Goal: Task Accomplishment & Management: Complete application form

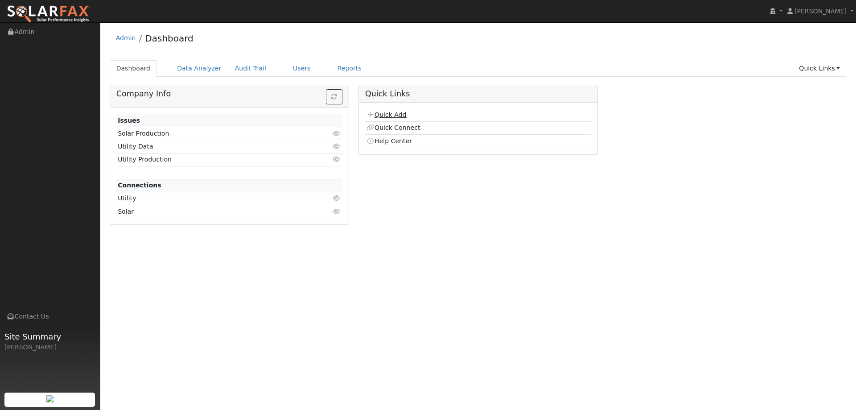
click at [398, 112] on link "Quick Add" at bounding box center [387, 114] width 40 height 7
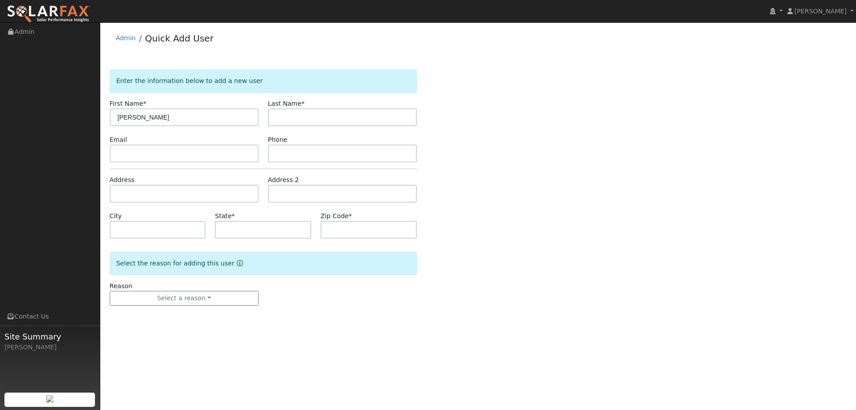
type input "[PERSON_NAME]"
paste input "[EMAIL_ADDRESS][DOMAIN_NAME]"
type input "[EMAIL_ADDRESS][DOMAIN_NAME]"
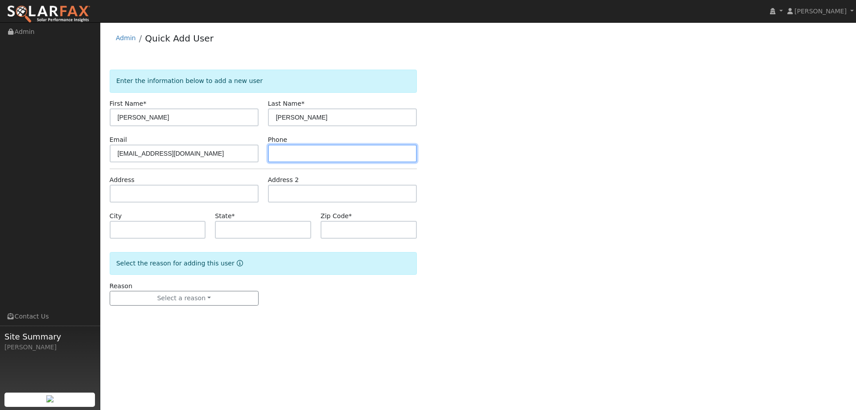
click at [297, 149] on input "text" at bounding box center [342, 153] width 149 height 18
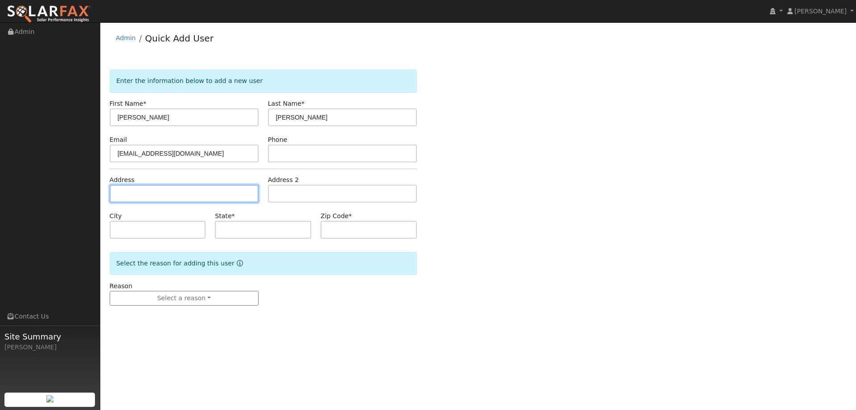
click at [235, 196] on input "text" at bounding box center [184, 194] width 149 height 18
paste input "[STREET_ADDRESS]"
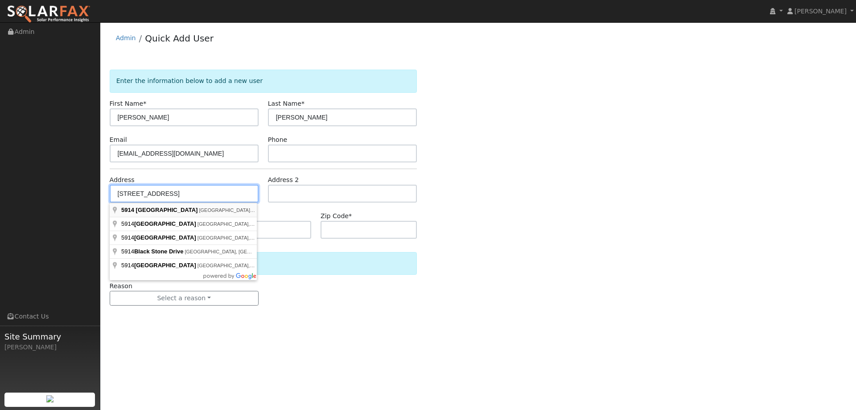
type input "[STREET_ADDRESS]"
type input "Rocklin"
type input "CA"
type input "95765"
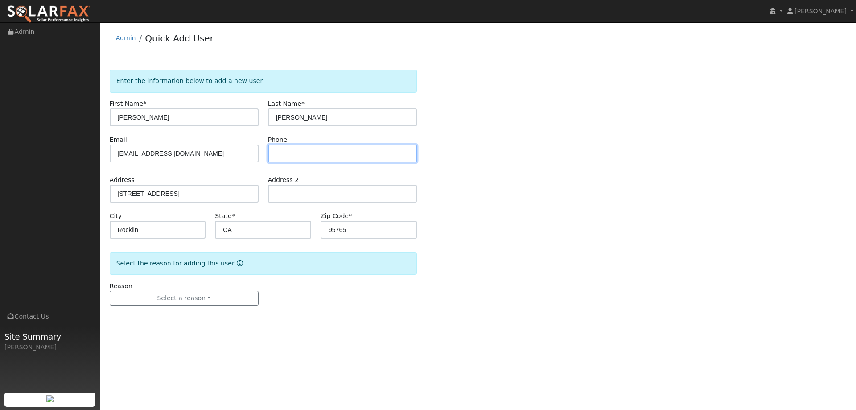
click at [346, 161] on input "text" at bounding box center [342, 153] width 149 height 18
paste input "[PHONE_NUMBER]"
type input "[PHONE_NUMBER]"
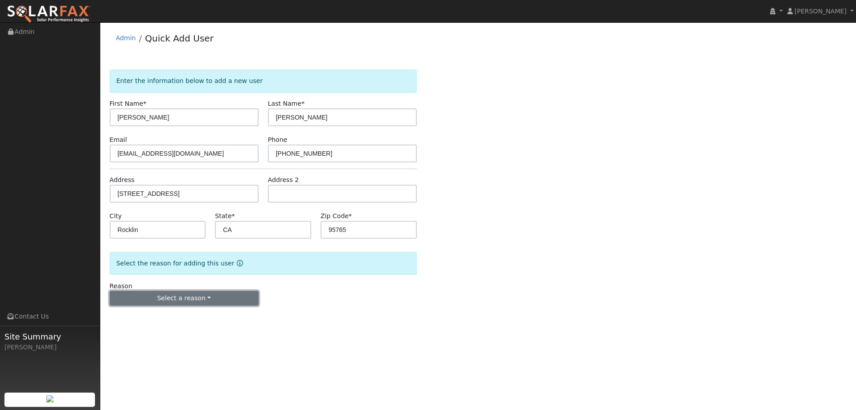
click at [163, 294] on button "Select a reason" at bounding box center [184, 298] width 149 height 15
click at [154, 318] on link "New lead" at bounding box center [159, 316] width 99 height 12
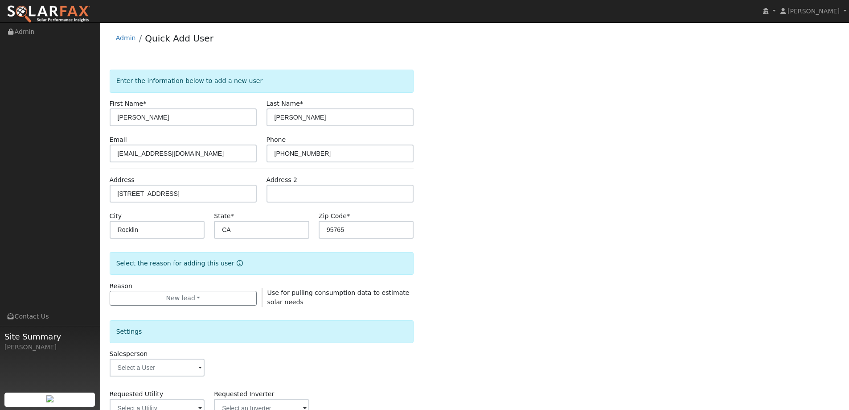
scroll to position [89, 0]
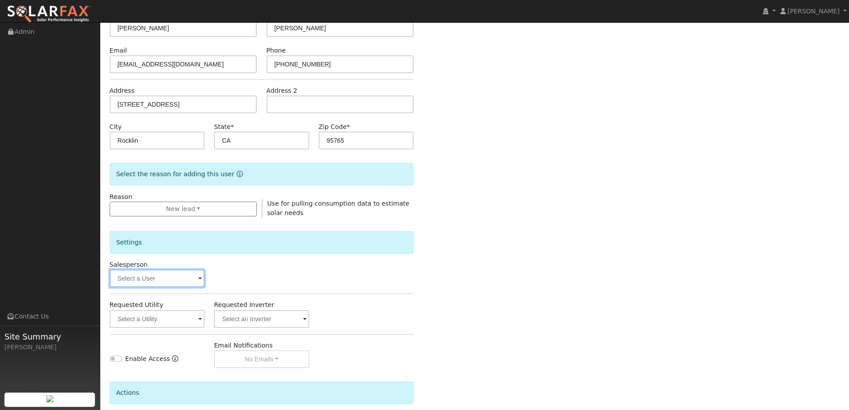
click at [174, 279] on input "text" at bounding box center [157, 278] width 95 height 18
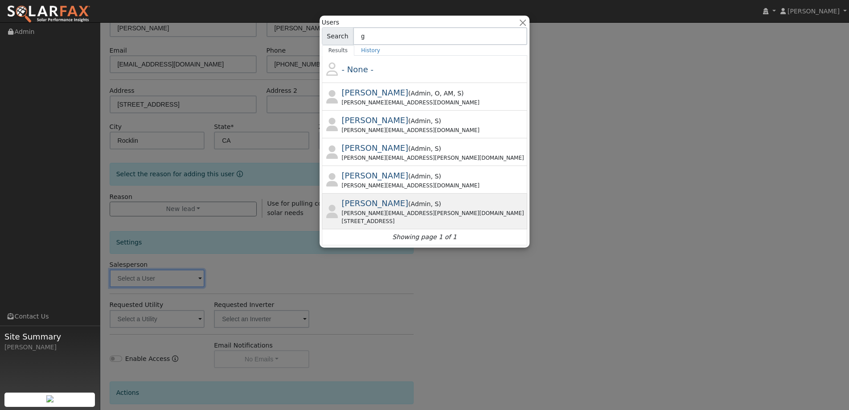
type input "g"
click at [411, 206] on span "Admin" at bounding box center [421, 203] width 20 height 7
type input "[PERSON_NAME]"
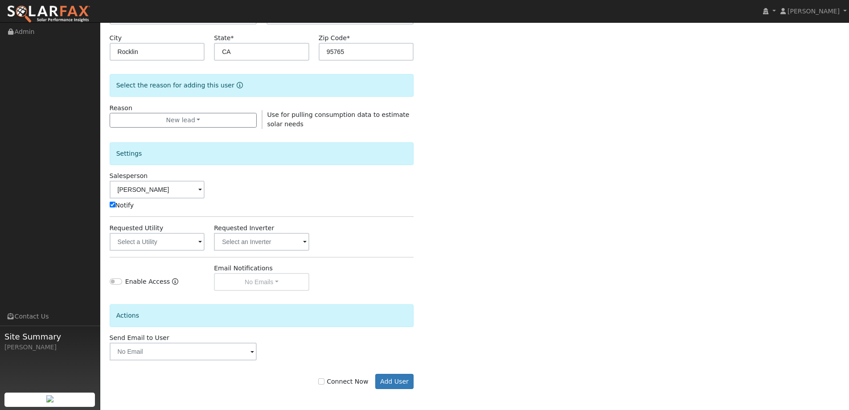
scroll to position [178, 0]
click at [174, 233] on input "text" at bounding box center [157, 241] width 95 height 18
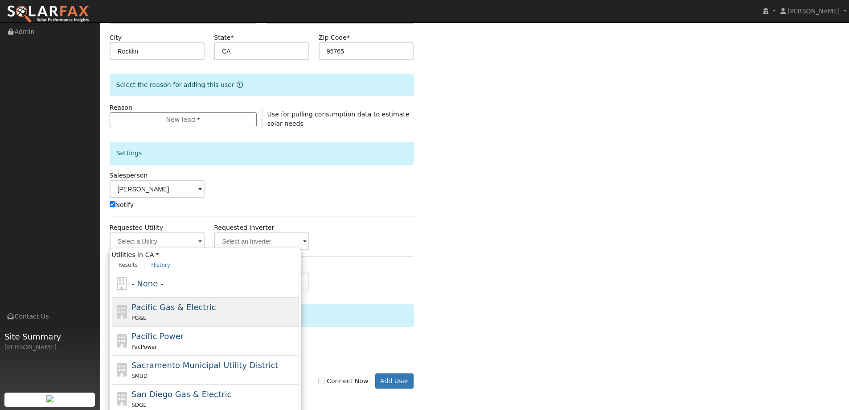
click at [189, 308] on span "Pacific Gas & Electric" at bounding box center [174, 306] width 84 height 9
type input "Pacific Gas & Electric"
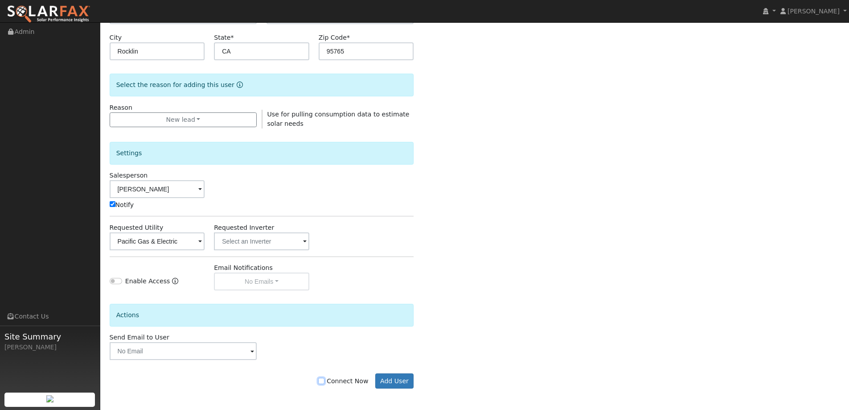
click at [325, 380] on input "Connect Now" at bounding box center [321, 381] width 6 height 6
checkbox input "true"
click at [427, 385] on div "Enter the information below to add a new user First Name * [PERSON_NAME] Last N…" at bounding box center [475, 148] width 731 height 515
click at [413, 388] on button "Add User" at bounding box center [394, 380] width 39 height 15
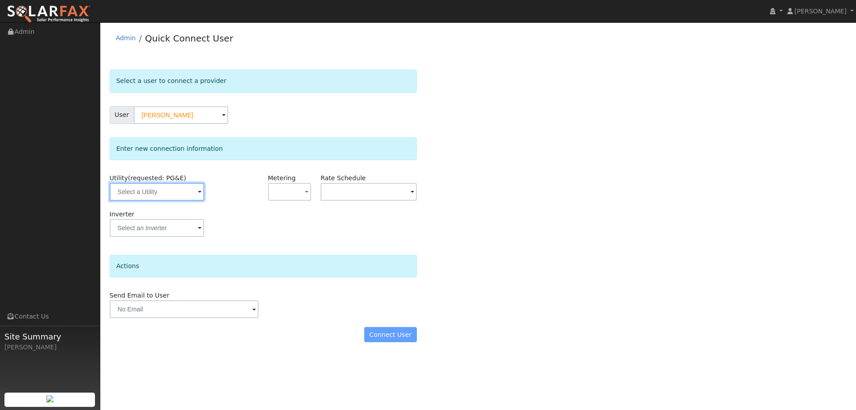
click at [152, 183] on input "text" at bounding box center [157, 192] width 95 height 18
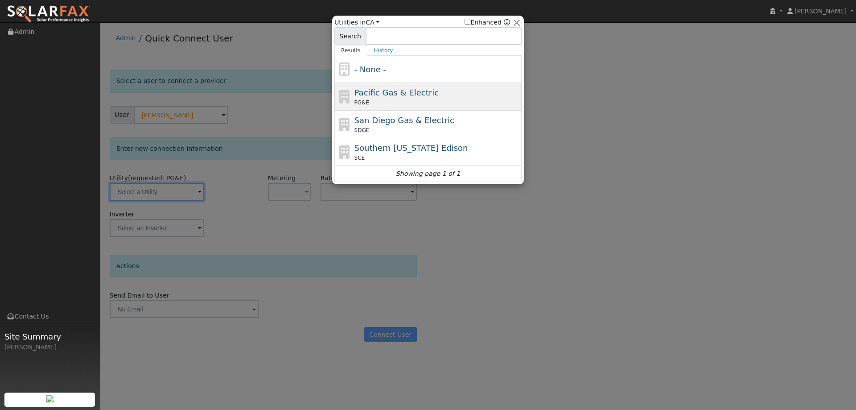
click at [403, 94] on span "Pacific Gas & Electric" at bounding box center [396, 92] width 84 height 9
type input "PG&E"
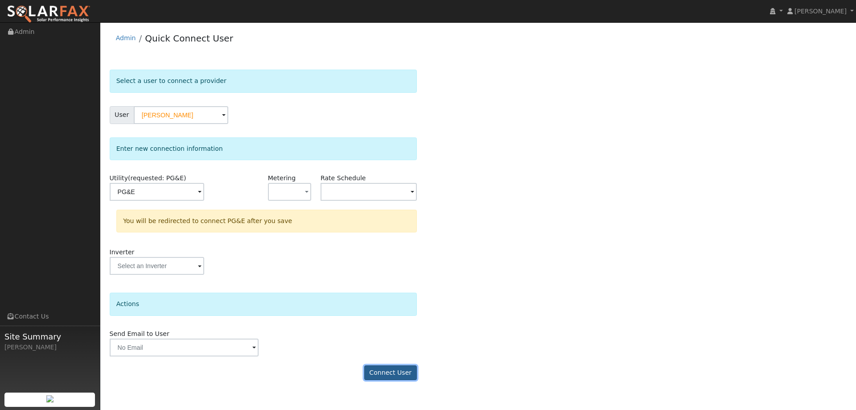
click at [395, 376] on button "Connect User" at bounding box center [390, 372] width 53 height 15
